Goal: Register for event/course

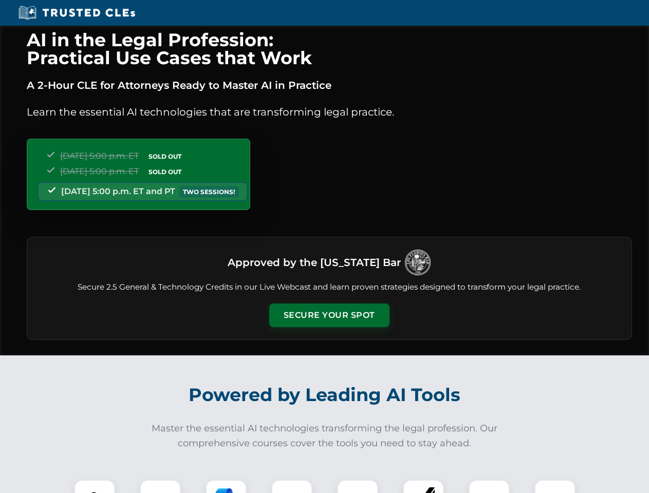
click at [329, 315] on button "Secure Your Spot" at bounding box center [329, 316] width 120 height 24
click at [94, 486] on img at bounding box center [95, 500] width 30 height 30
